Goal: Navigation & Orientation: Find specific page/section

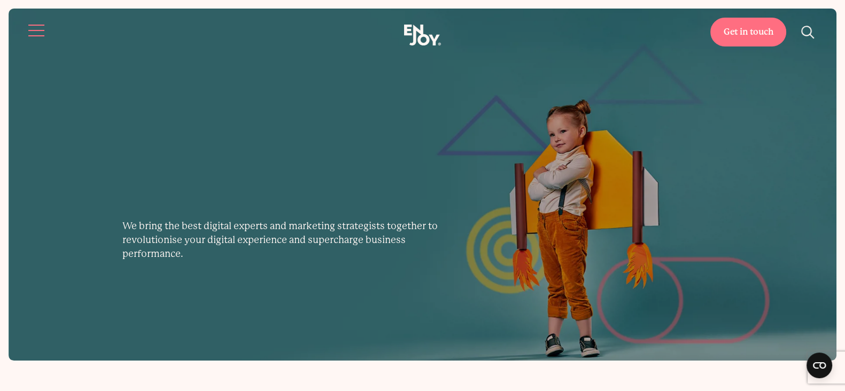
click at [38, 20] on button "Site navigation" at bounding box center [37, 30] width 22 height 22
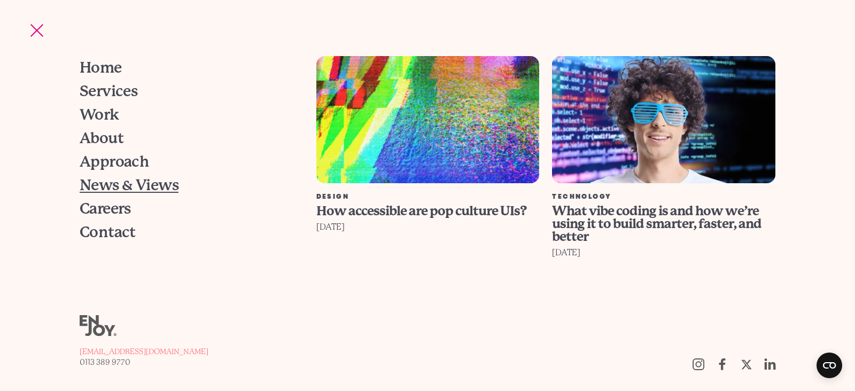
click at [138, 184] on span "News & Views" at bounding box center [129, 185] width 99 height 15
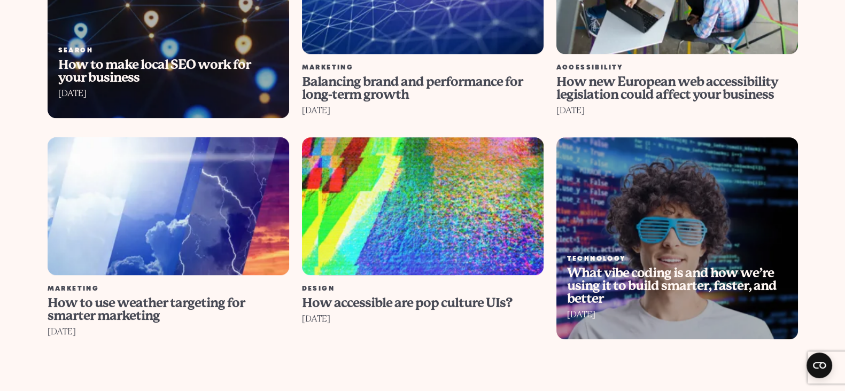
scroll to position [1069, 0]
